Goal: Task Accomplishment & Management: Manage account settings

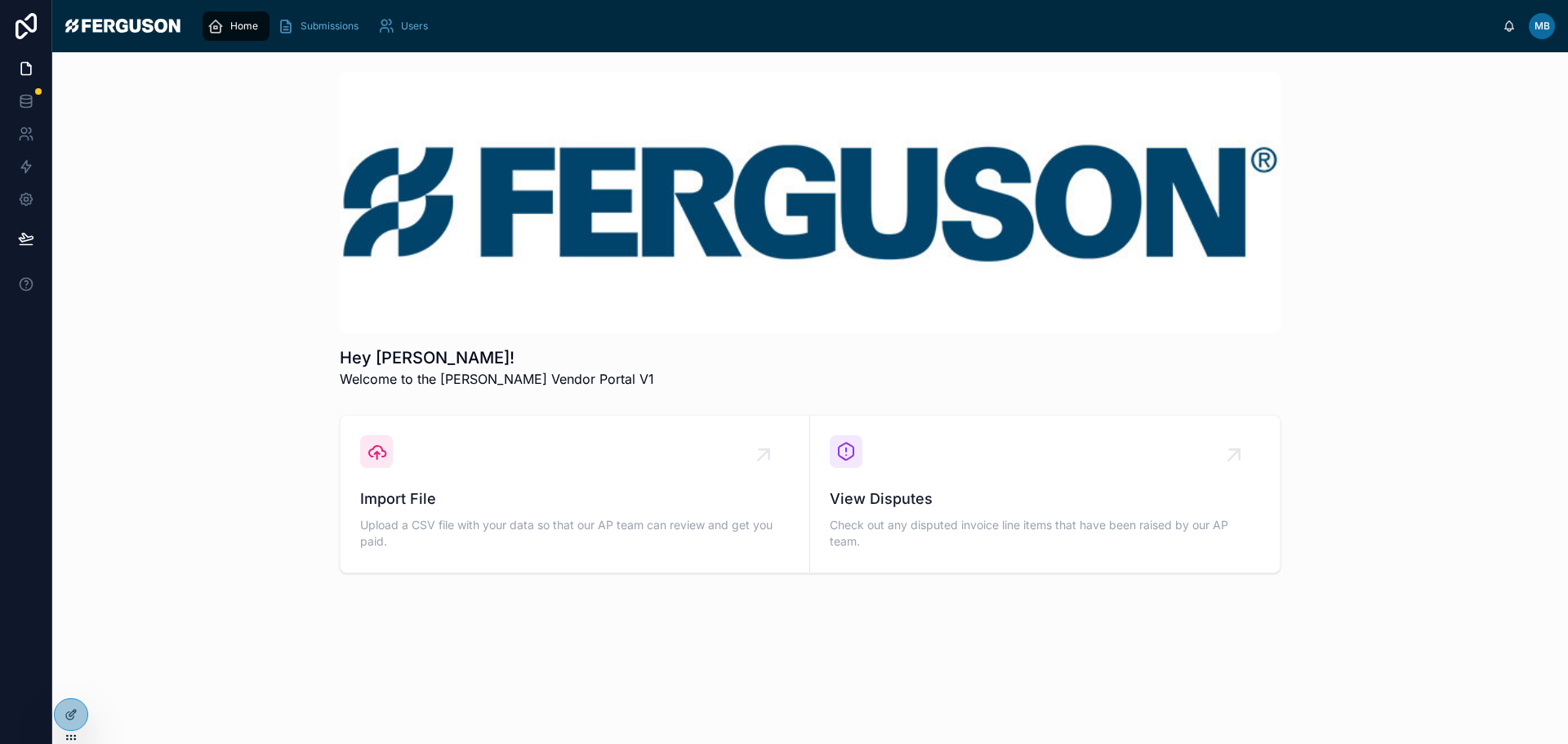
click at [1553, 35] on div "MB" at bounding box center [1541, 26] width 26 height 26
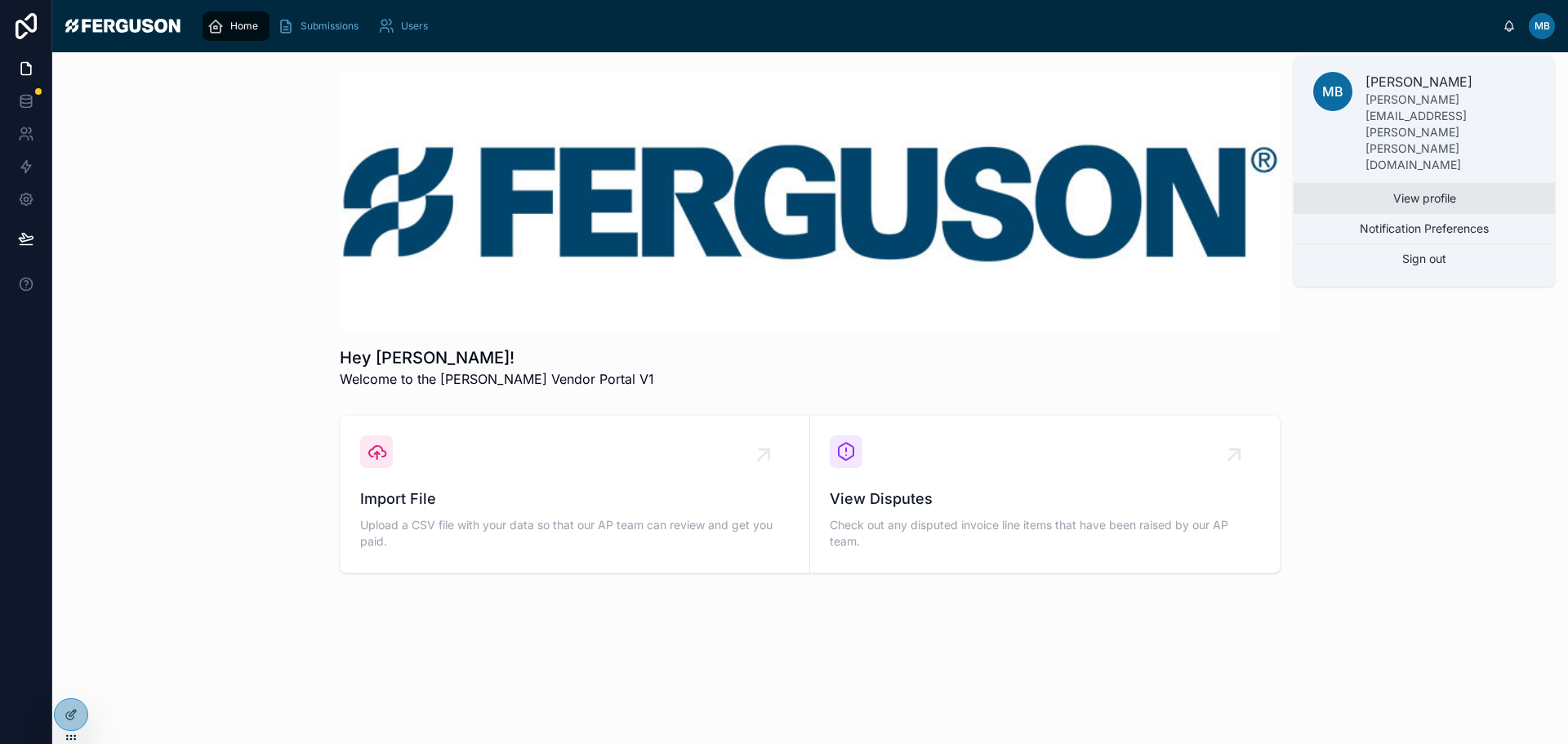
click at [1468, 184] on link "View profile" at bounding box center [1424, 198] width 262 height 29
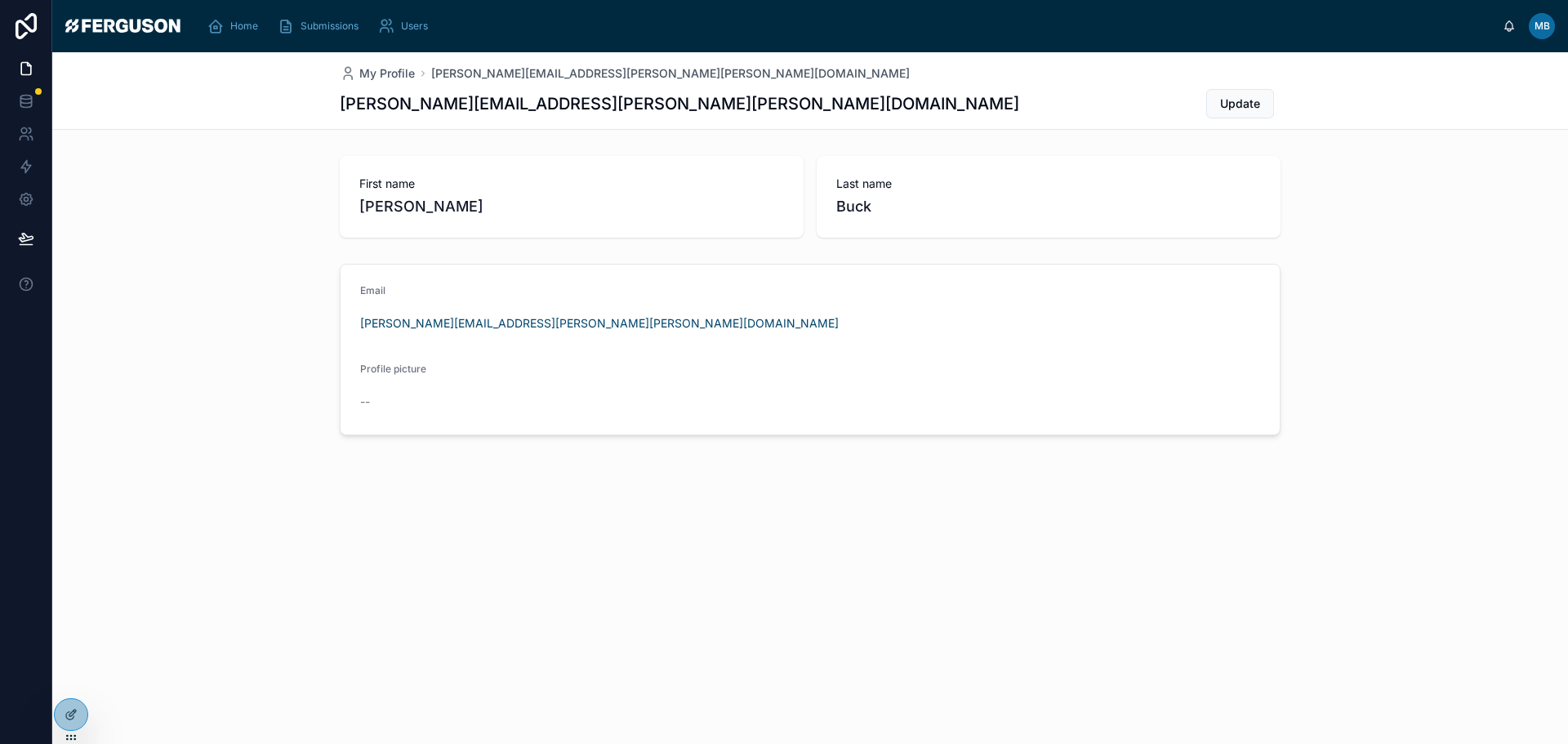
click at [1539, 15] on div "MB" at bounding box center [1541, 26] width 26 height 26
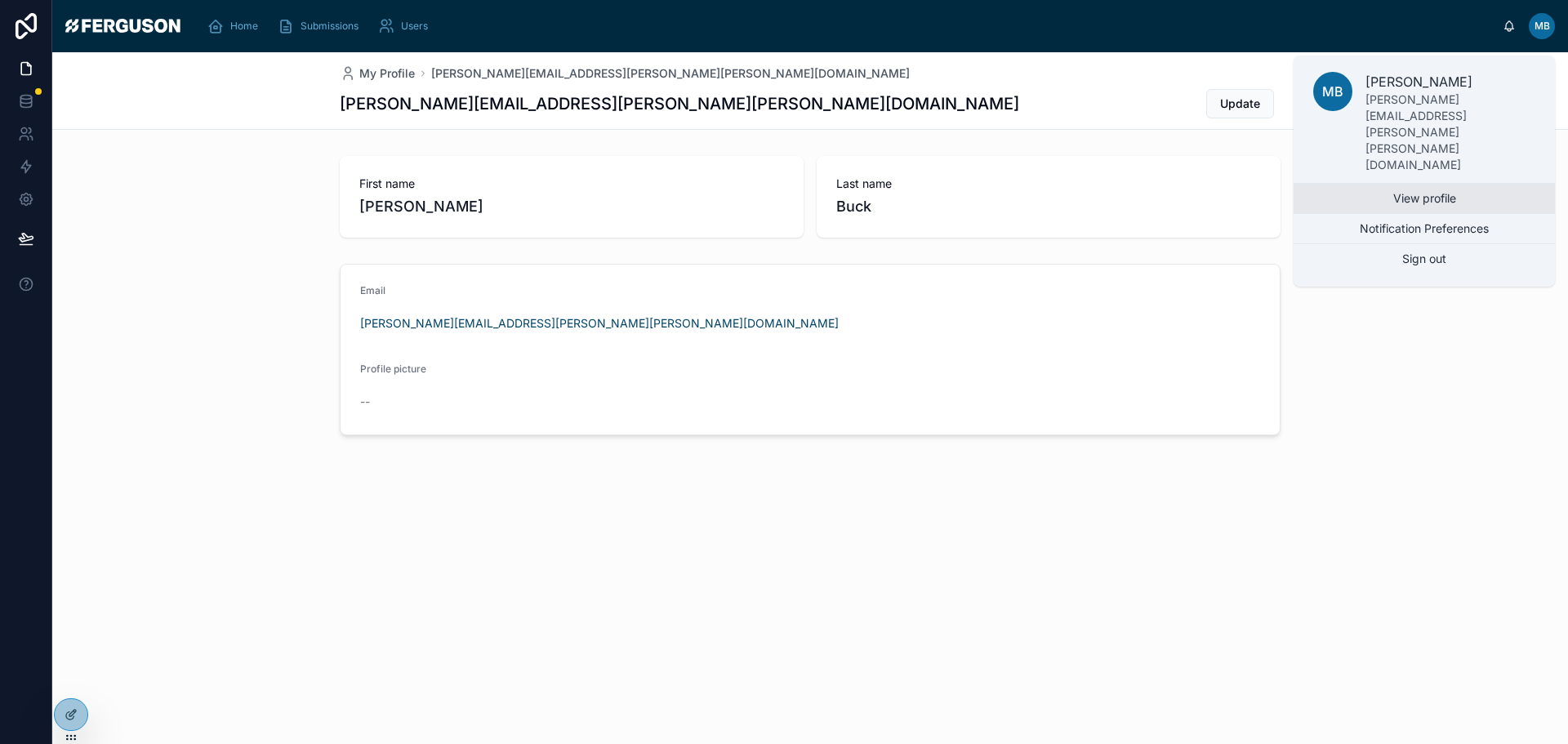
click at [1417, 184] on link "View profile" at bounding box center [1424, 198] width 262 height 29
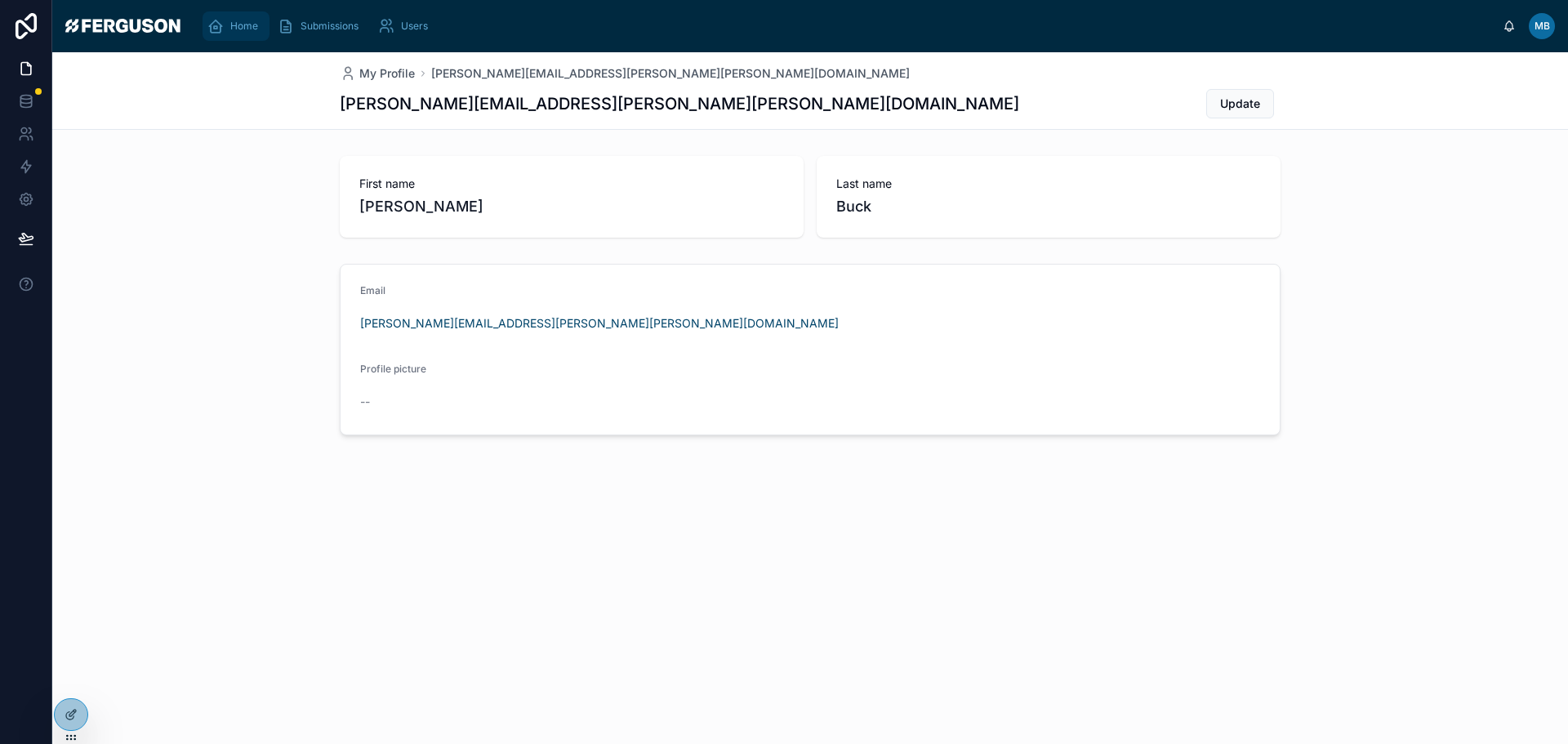
click at [222, 33] on icon "scrollable content" at bounding box center [215, 26] width 16 height 16
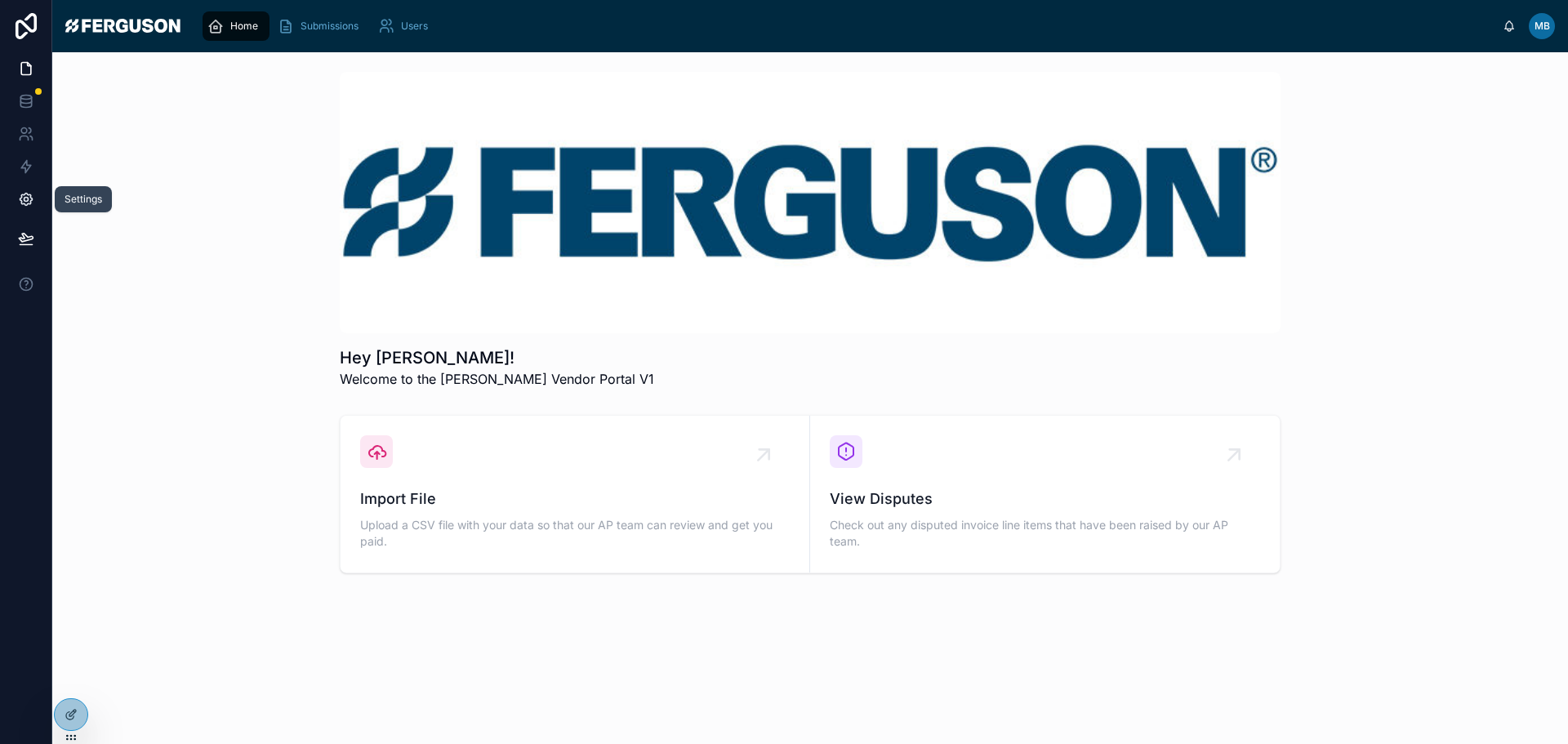
click at [28, 206] on icon at bounding box center [26, 199] width 16 height 16
click at [1547, 23] on span "MB" at bounding box center [1542, 26] width 15 height 13
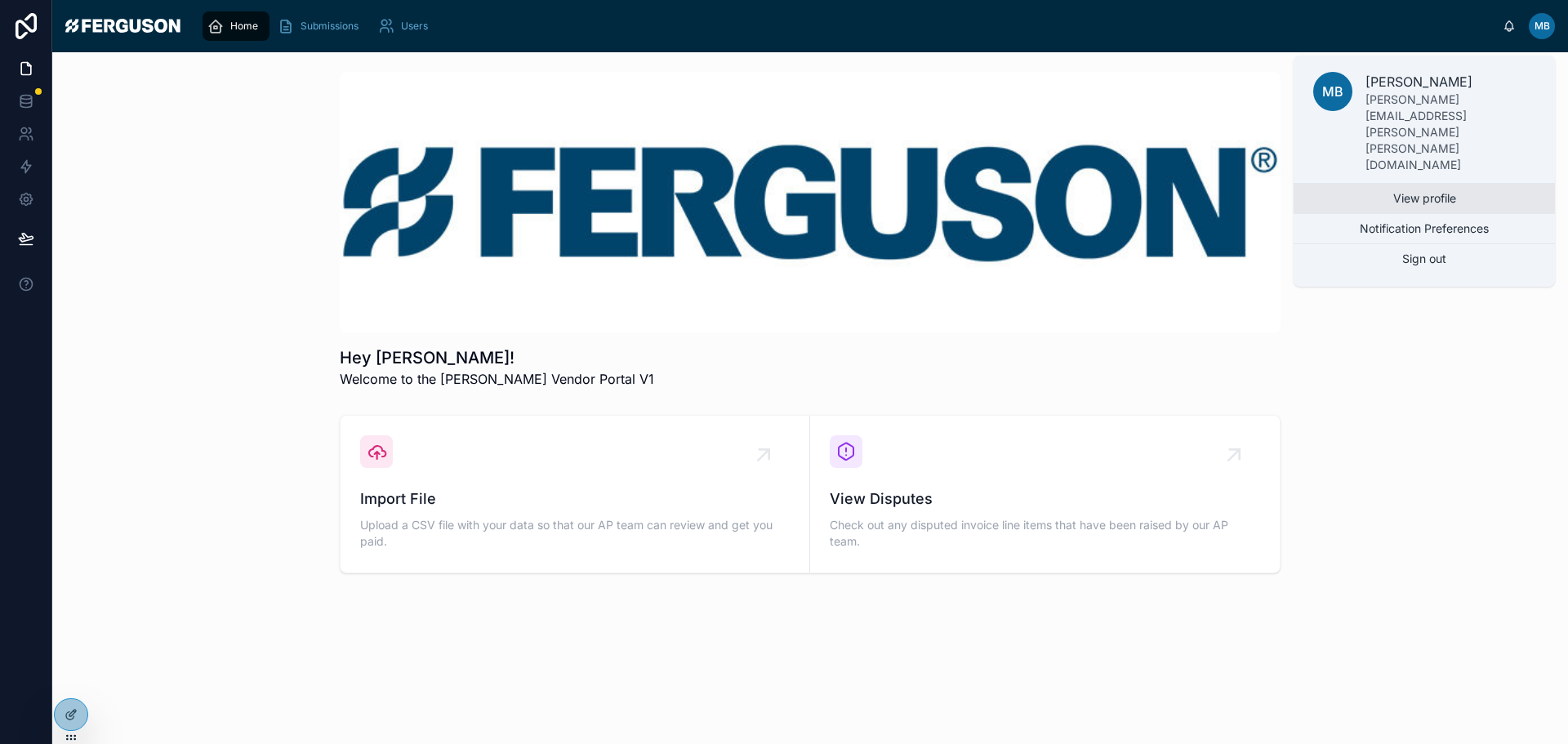
click at [1443, 184] on link "View profile" at bounding box center [1424, 198] width 262 height 29
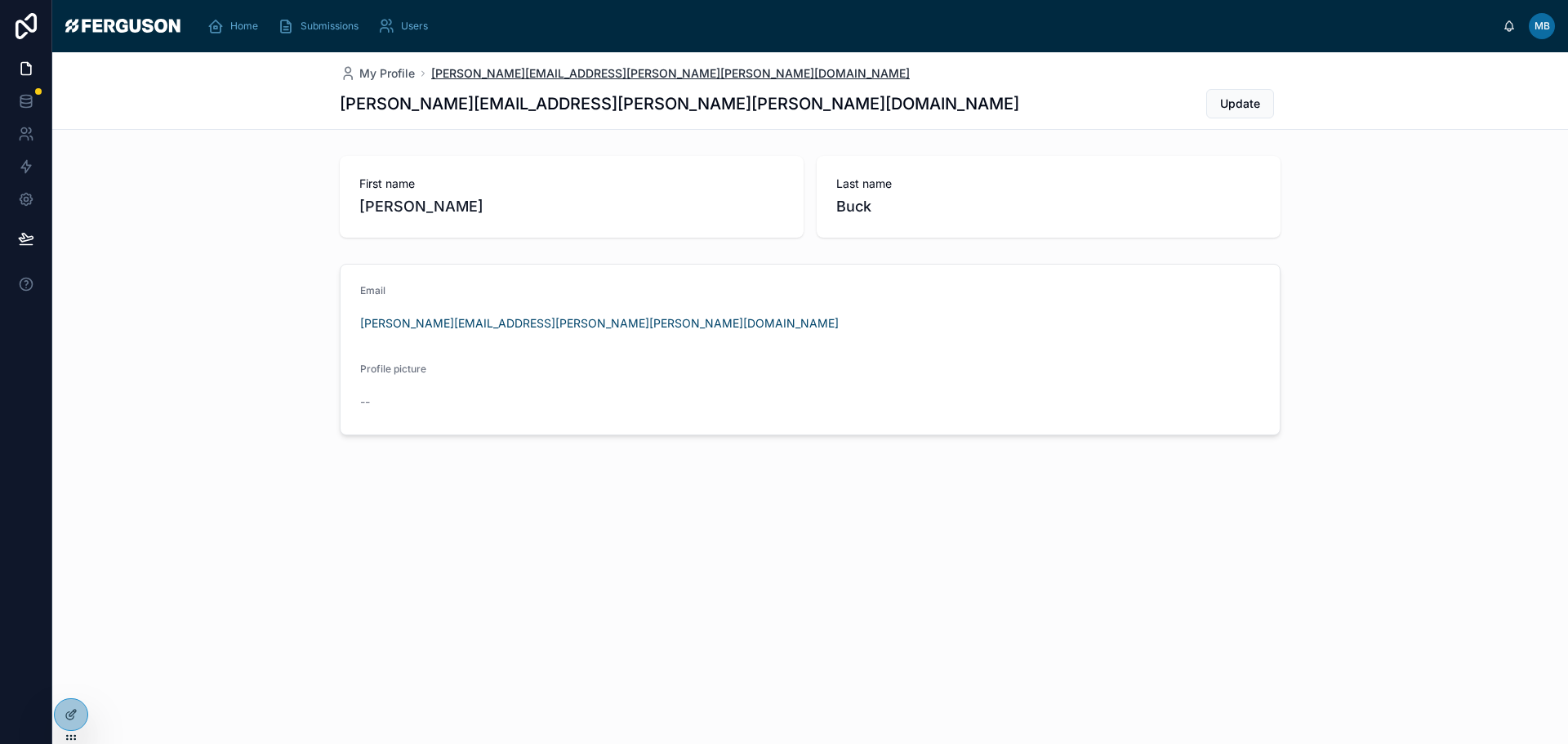
click at [506, 74] on span "[PERSON_NAME][EMAIL_ADDRESS][PERSON_NAME][PERSON_NAME][DOMAIN_NAME]" at bounding box center [671, 73] width 479 height 16
click at [1535, 26] on span "MB" at bounding box center [1542, 26] width 15 height 13
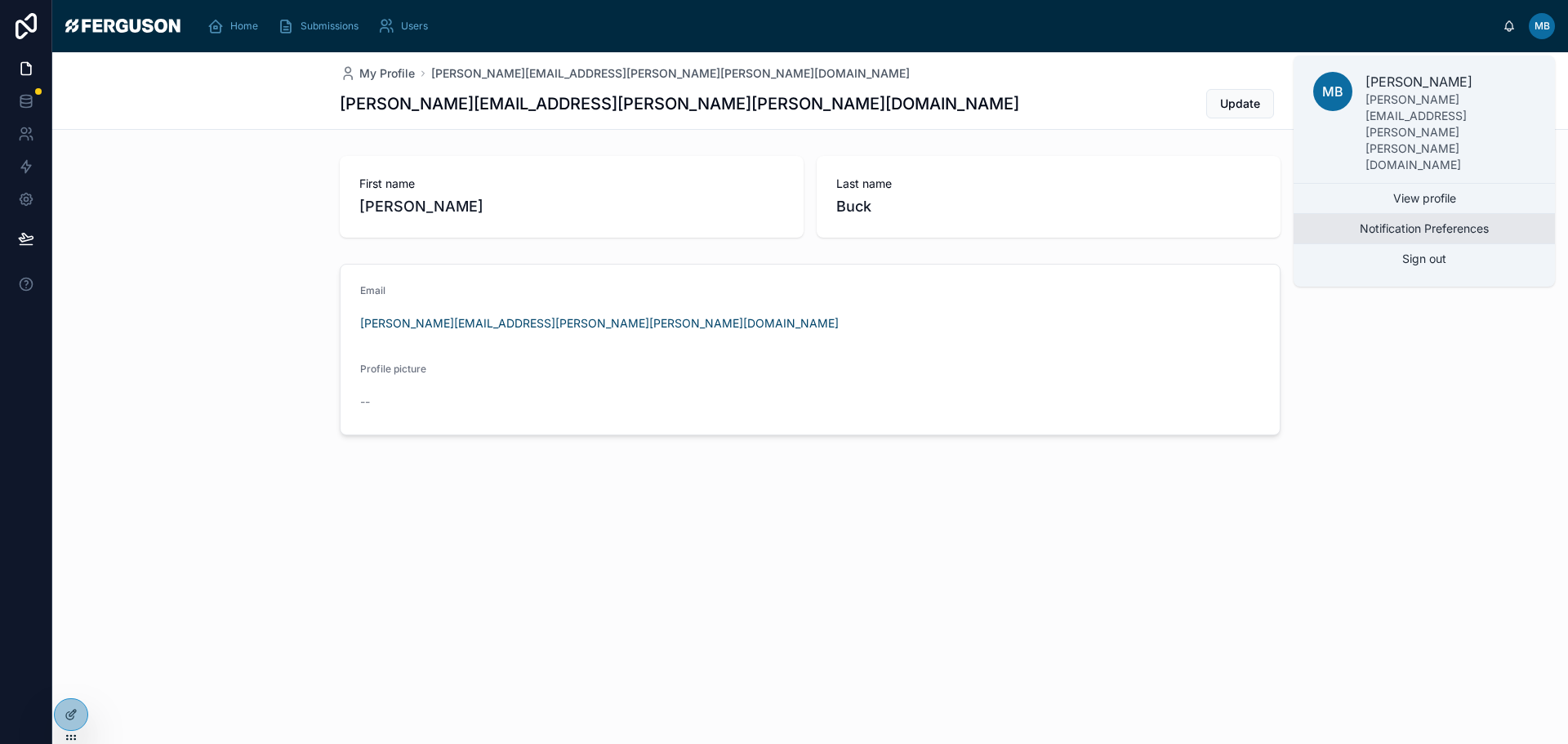
click at [1456, 214] on button "Notification Preferences" at bounding box center [1424, 228] width 262 height 29
